Goal: Check status: Check status

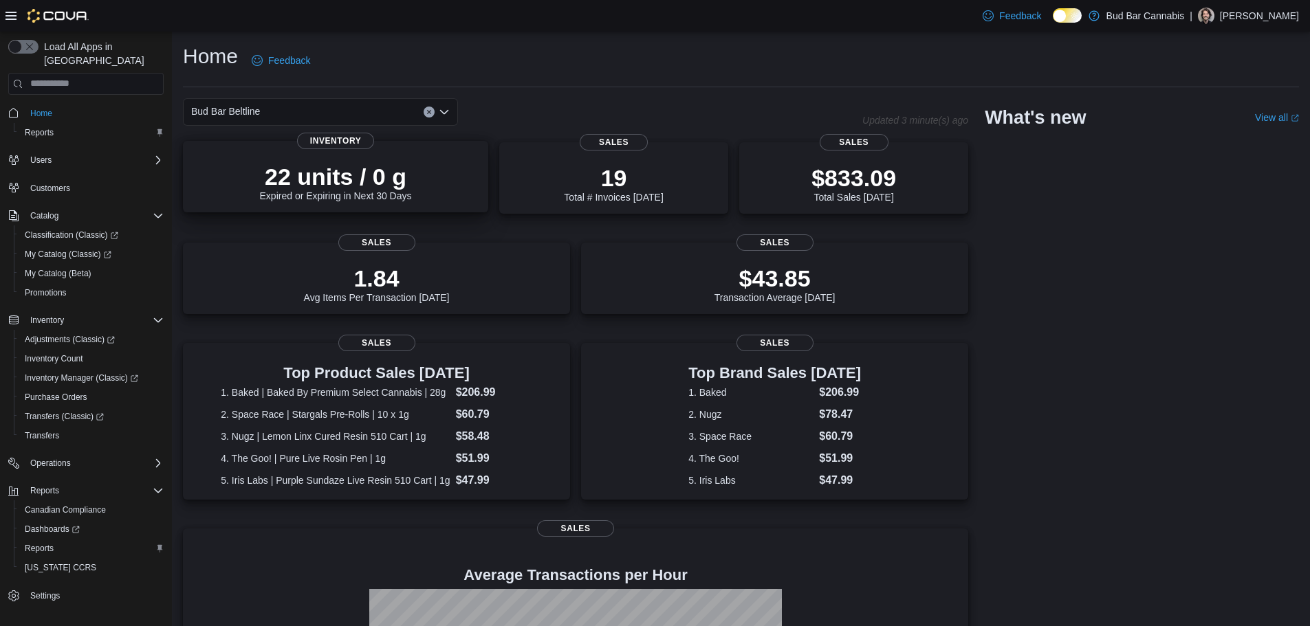
click at [298, 173] on p "22 units / 0 g" at bounding box center [336, 176] width 152 height 27
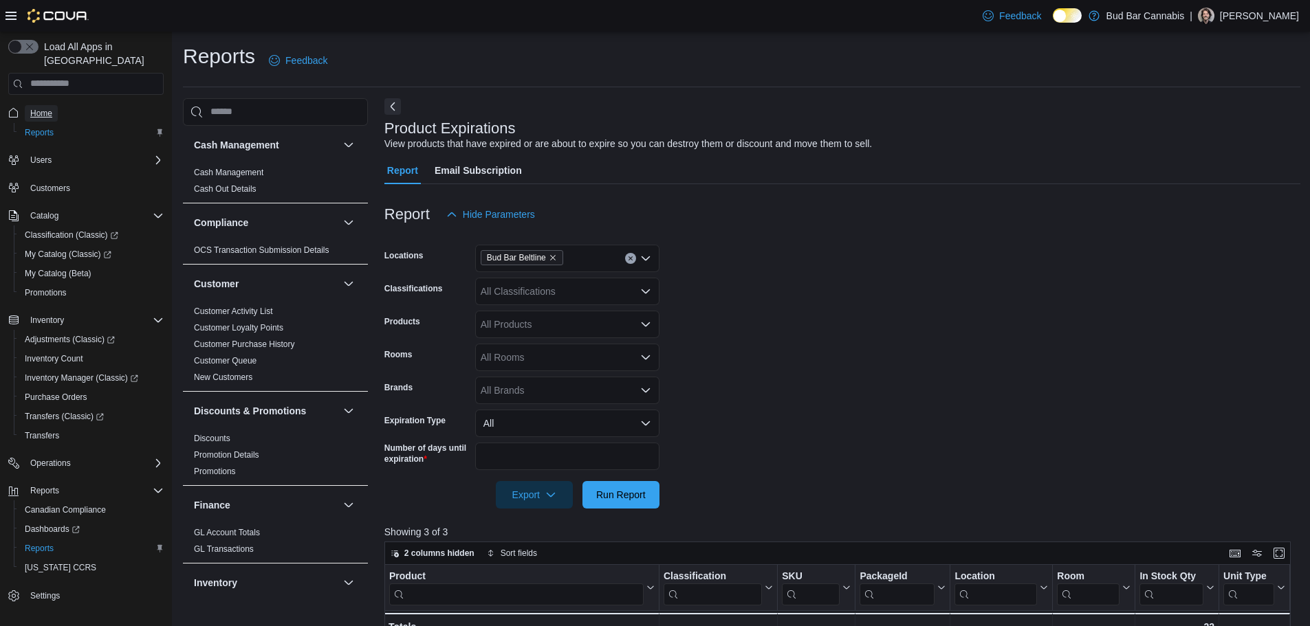
click at [43, 108] on span "Home" at bounding box center [41, 113] width 22 height 11
